Goal: Use online tool/utility: Utilize a website feature to perform a specific function

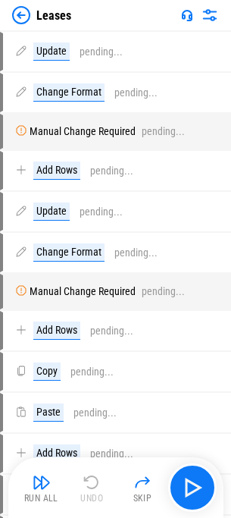
click at [25, 11] on img at bounding box center [21, 15] width 18 height 18
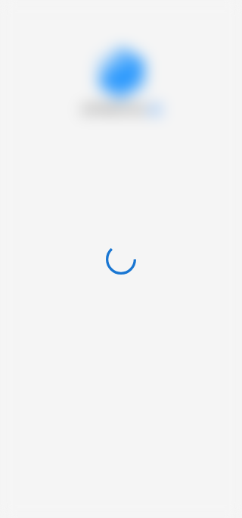
click at [36, 29] on div at bounding box center [121, 259] width 242 height 518
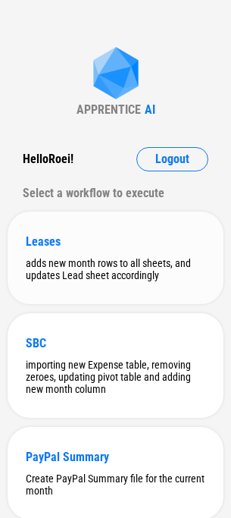
click at [122, 239] on div "Leases" at bounding box center [116, 241] width 180 height 14
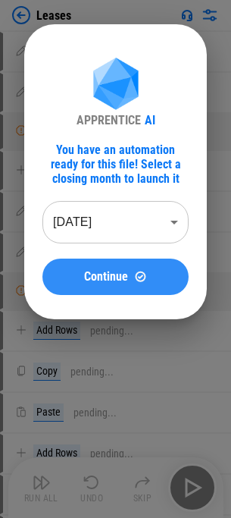
click at [99, 271] on span "Continue" at bounding box center [106, 277] width 44 height 12
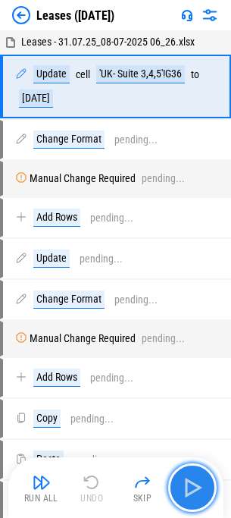
click at [202, 490] on img "button" at bounding box center [192, 487] width 24 height 24
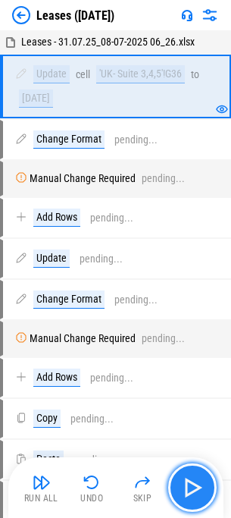
click at [202, 490] on img "button" at bounding box center [192, 487] width 24 height 24
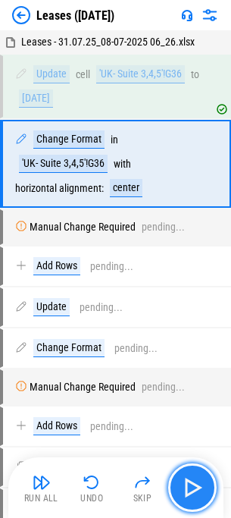
click at [202, 490] on img "button" at bounding box center [192, 487] width 24 height 24
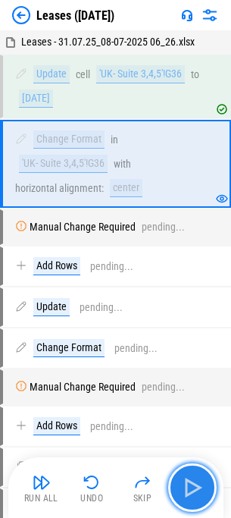
click at [202, 490] on img "button" at bounding box center [192, 487] width 24 height 24
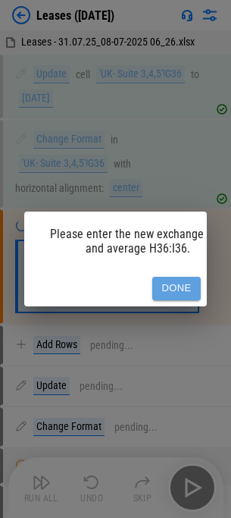
click at [159, 277] on button "Done" at bounding box center [176, 288] width 48 height 23
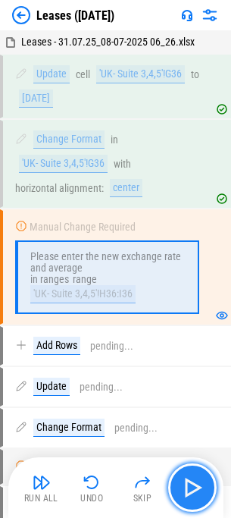
click at [204, 478] on img "button" at bounding box center [192, 487] width 24 height 24
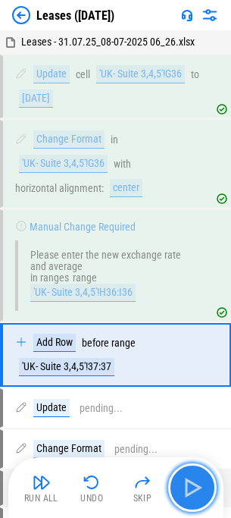
click at [204, 478] on img "button" at bounding box center [192, 487] width 24 height 24
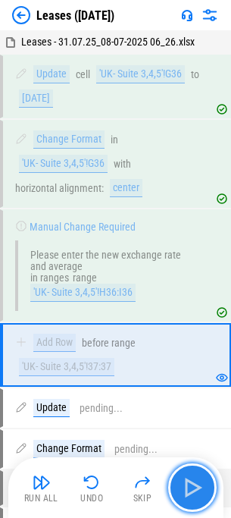
click at [202, 485] on img "button" at bounding box center [192, 487] width 24 height 24
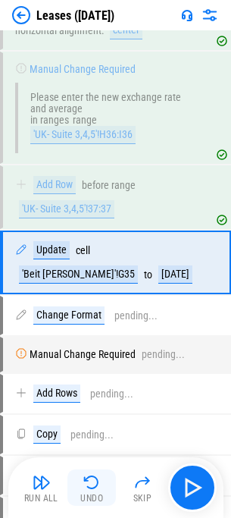
scroll to position [161, 0]
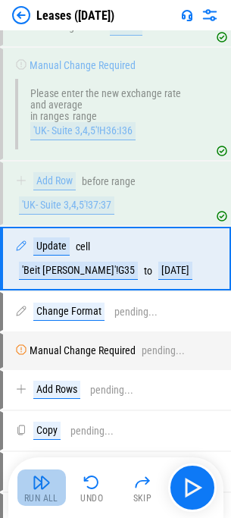
click at [33, 488] on img "button" at bounding box center [42, 482] width 18 height 18
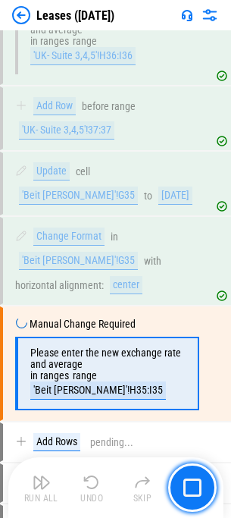
scroll to position [317, 0]
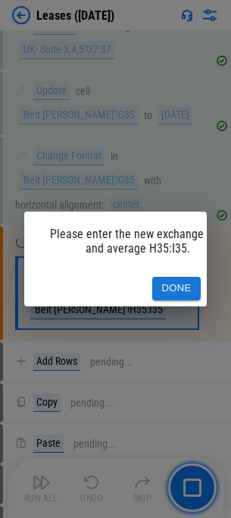
click at [164, 283] on button "Done" at bounding box center [176, 288] width 48 height 23
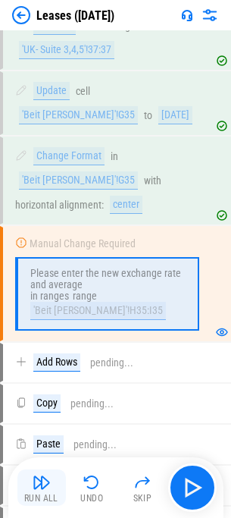
click at [43, 476] on img "button" at bounding box center [42, 482] width 18 height 18
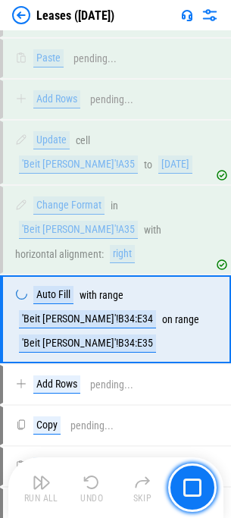
scroll to position [724, 0]
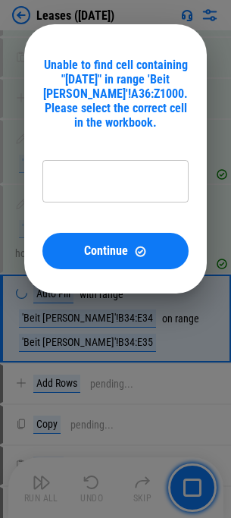
type input "**********"
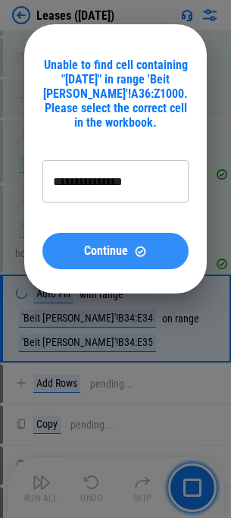
click at [127, 241] on button "Continue" at bounding box center [115, 251] width 146 height 36
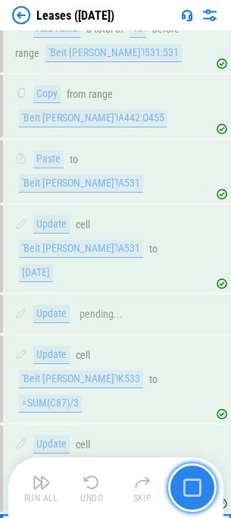
click at [185, 475] on button "button" at bounding box center [192, 487] width 48 height 48
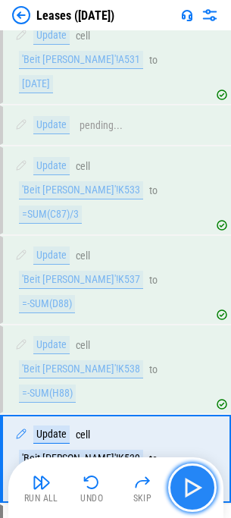
scroll to position [1275, 0]
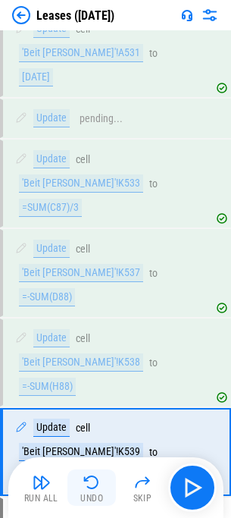
click at [106, 497] on button "Undo" at bounding box center [91, 487] width 48 height 36
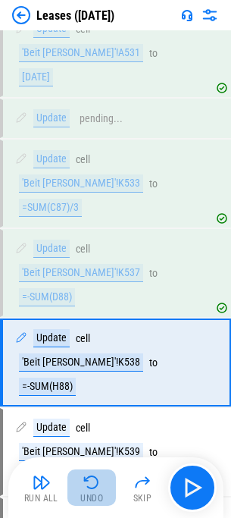
click at [106, 496] on button "Undo" at bounding box center [91, 487] width 48 height 36
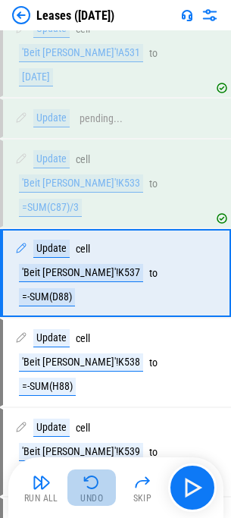
click at [106, 496] on button "Undo" at bounding box center [91, 487] width 48 height 36
click at [106, 496] on div "Run All Undo Skip" at bounding box center [117, 487] width 200 height 48
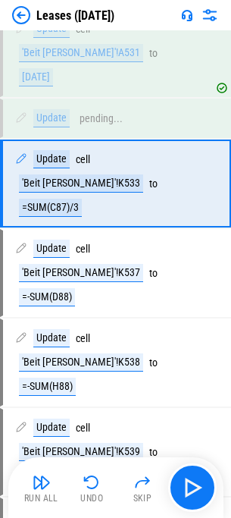
click at [106, 496] on button "Undo" at bounding box center [91, 487] width 48 height 36
click at [106, 496] on div "Run All Undo Skip" at bounding box center [117, 487] width 200 height 48
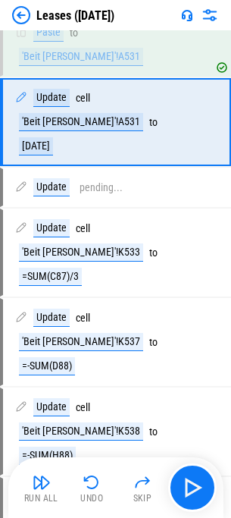
click at [106, 496] on button "Undo" at bounding box center [91, 487] width 48 height 36
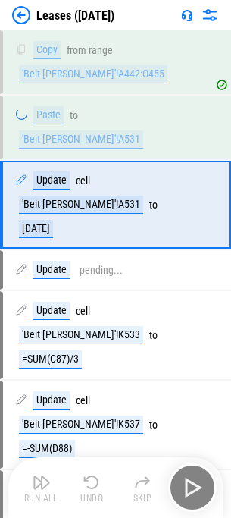
click at [106, 496] on div "Run All Undo Skip" at bounding box center [117, 487] width 200 height 48
click at [106, 496] on button "Undo" at bounding box center [91, 487] width 48 height 36
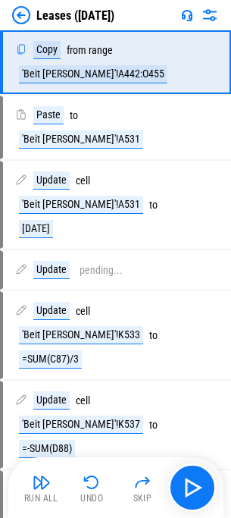
click at [106, 496] on div "Run All Undo Skip" at bounding box center [117, 487] width 200 height 48
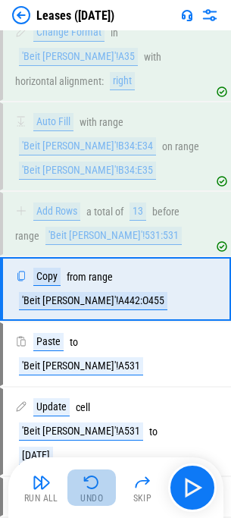
scroll to position [867, 0]
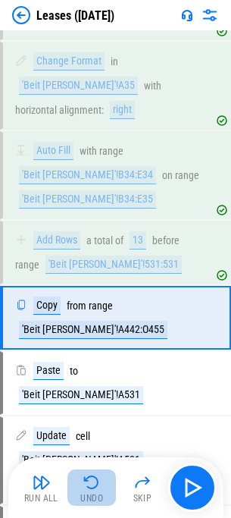
click at [106, 496] on button "Undo" at bounding box center [91, 487] width 48 height 36
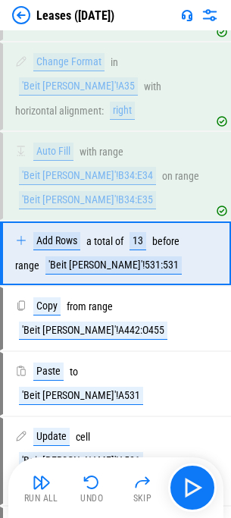
click at [106, 496] on button "Undo" at bounding box center [91, 487] width 48 height 36
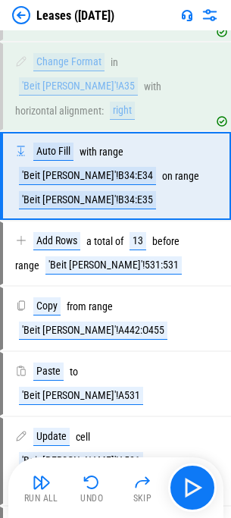
click at [106, 496] on button "Undo" at bounding box center [91, 487] width 48 height 36
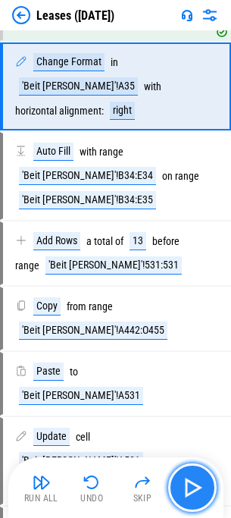
click at [187, 493] on img "button" at bounding box center [192, 487] width 24 height 24
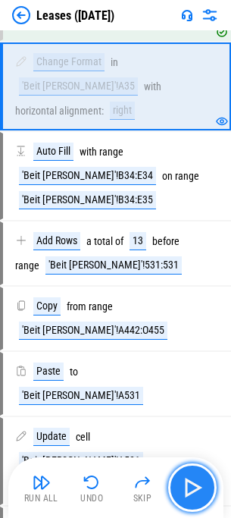
click at [197, 483] on img "button" at bounding box center [192, 487] width 24 height 24
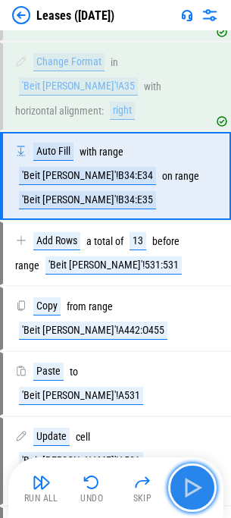
click at [197, 483] on img "button" at bounding box center [192, 487] width 24 height 24
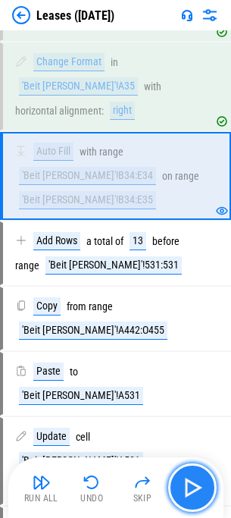
click at [197, 483] on img "button" at bounding box center [192, 487] width 24 height 24
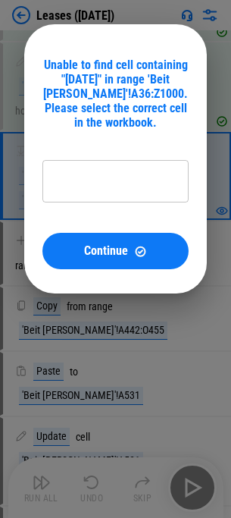
type input "**********"
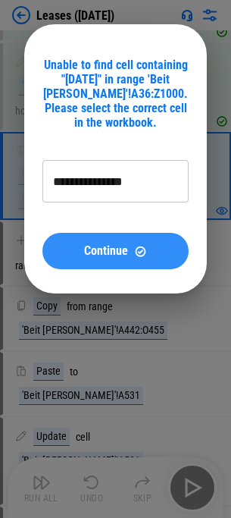
click at [82, 243] on button "Continue" at bounding box center [115, 251] width 146 height 36
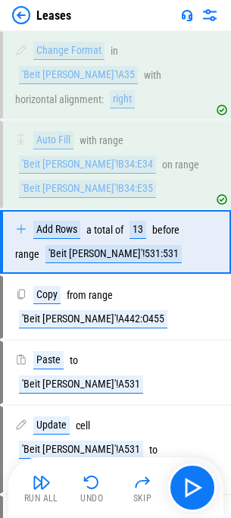
scroll to position [879, 0]
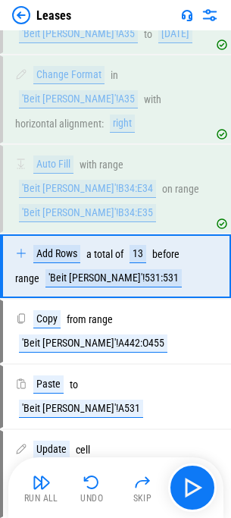
scroll to position [879, 0]
